Goal: Transaction & Acquisition: Purchase product/service

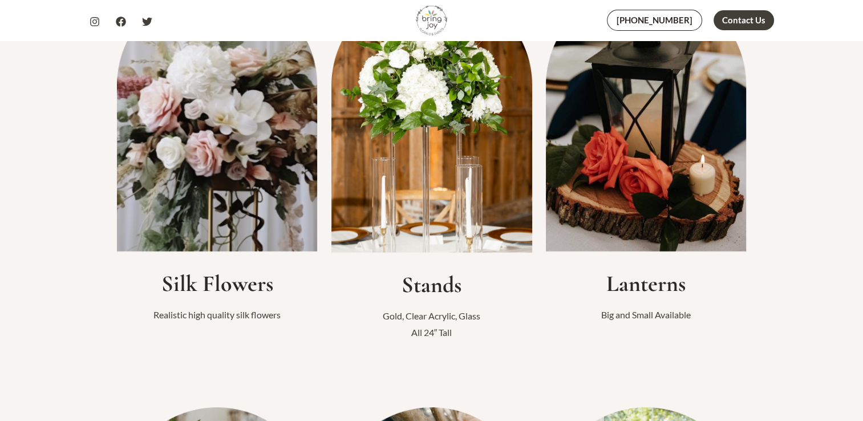
scroll to position [342, 0]
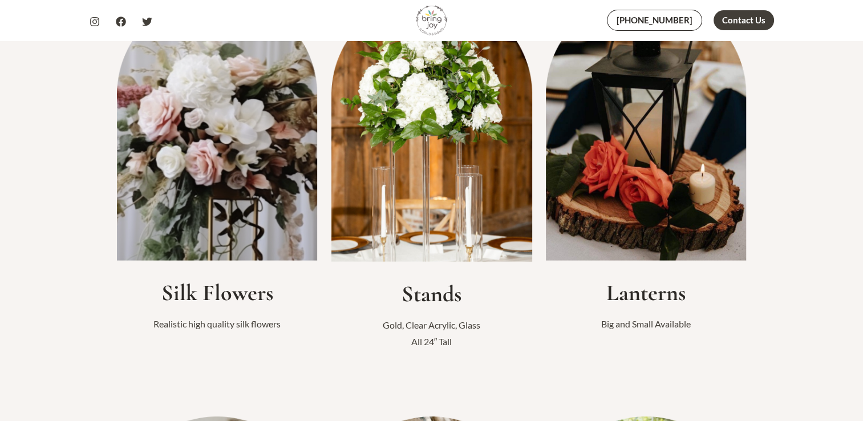
click at [246, 169] on img at bounding box center [217, 127] width 201 height 266
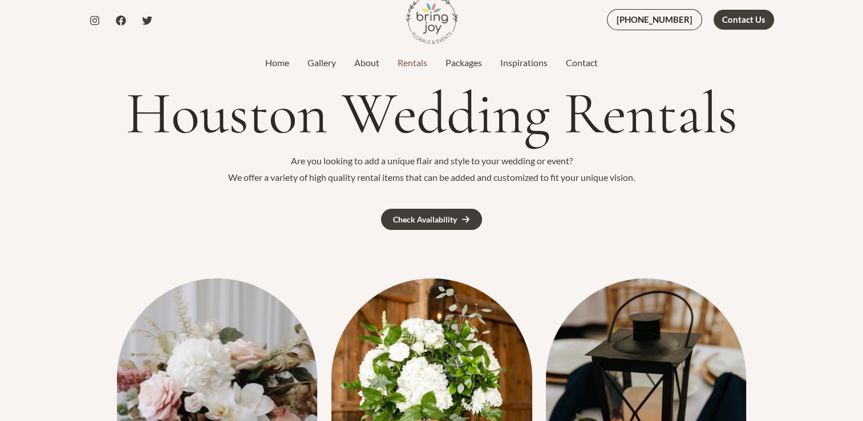
scroll to position [57, 0]
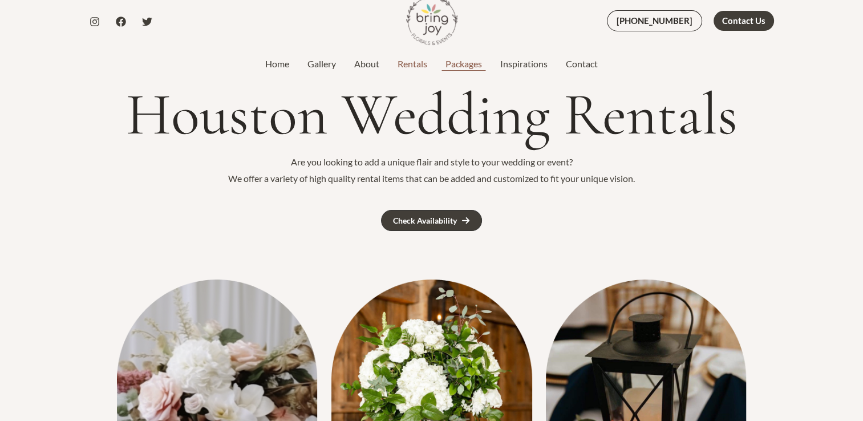
click at [468, 65] on link "Packages" at bounding box center [463, 64] width 55 height 14
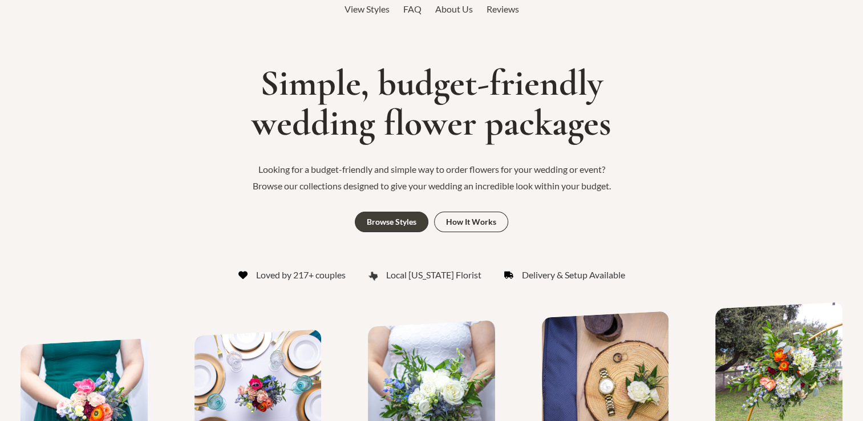
scroll to position [171, 0]
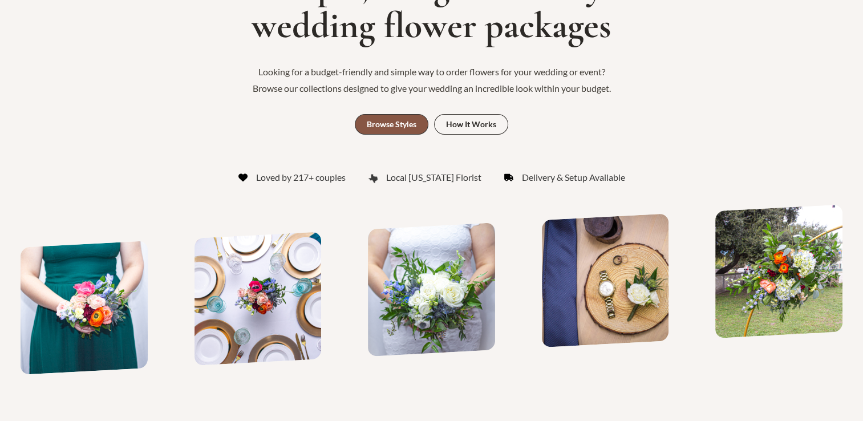
click at [376, 125] on div "Browse Styles" at bounding box center [392, 124] width 50 height 8
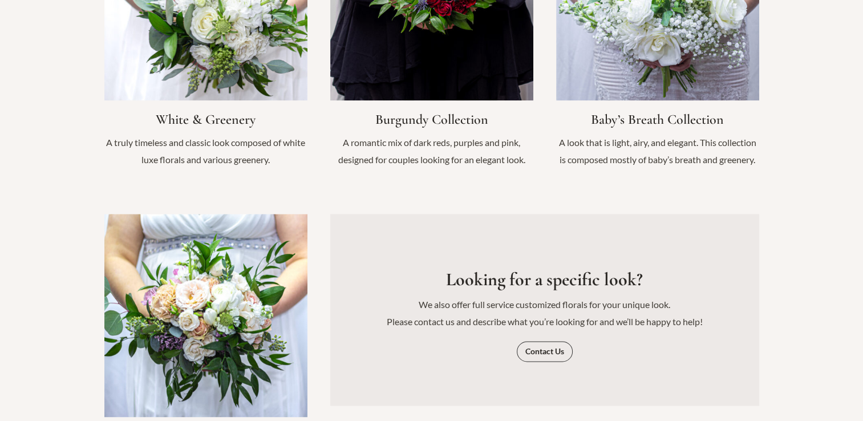
scroll to position [1433, 0]
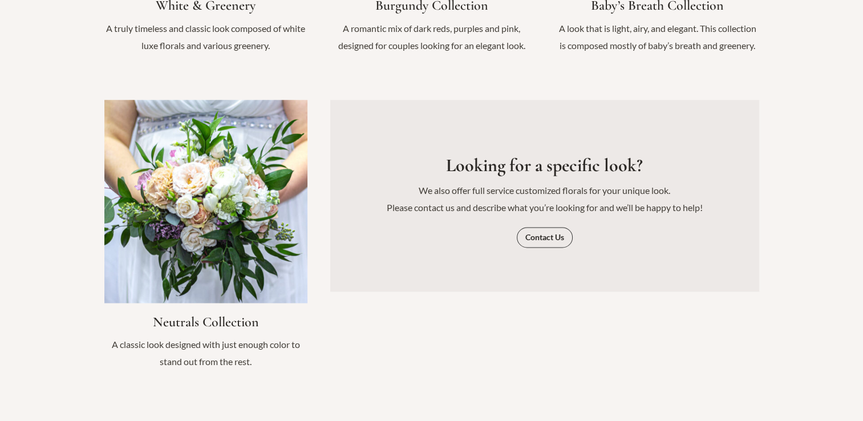
click at [251, 222] on link "Infobox Link" at bounding box center [205, 241] width 203 height 282
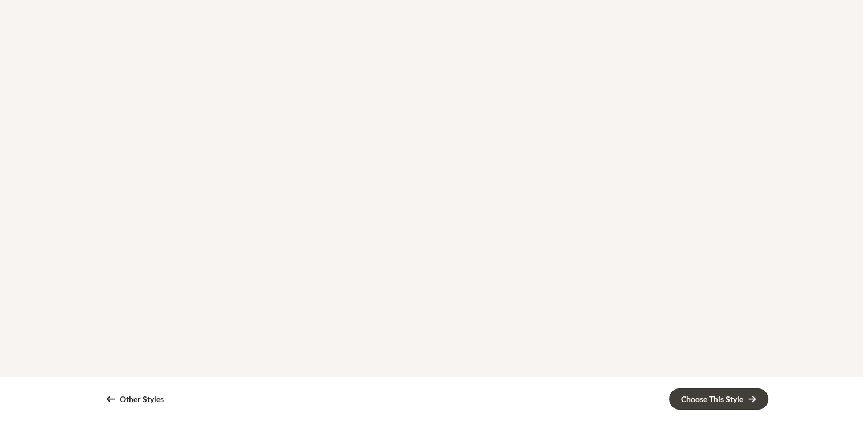
scroll to position [1654, 0]
